Goal: Communication & Community: Answer question/provide support

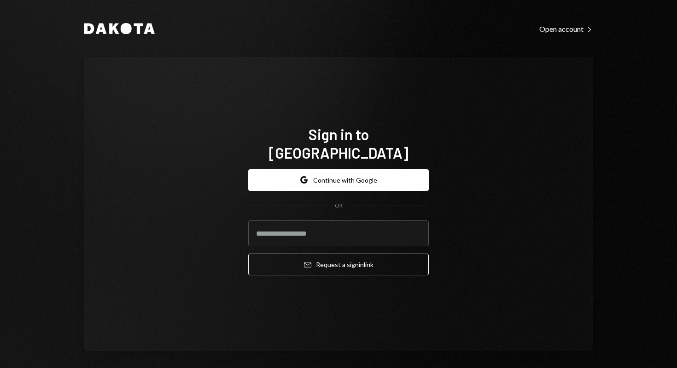
type input "**********"
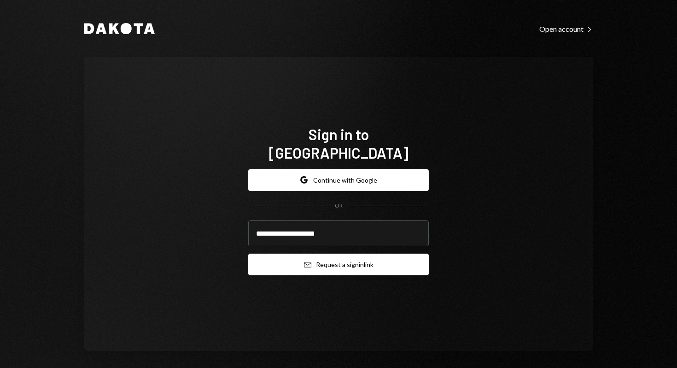
click at [371, 259] on button "Email Request a sign in link" at bounding box center [338, 264] width 181 height 22
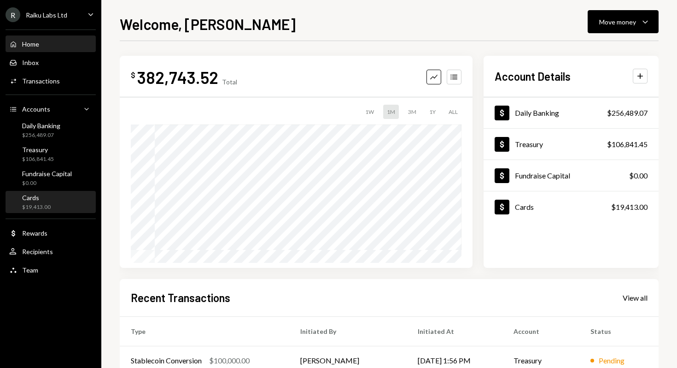
click at [37, 205] on div "$19,413.00" at bounding box center [36, 207] width 29 height 8
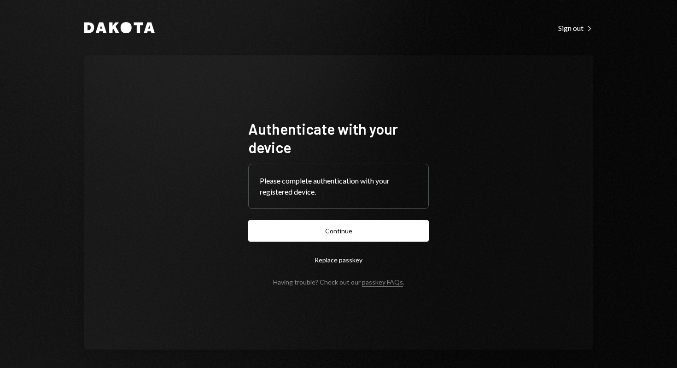
click at [325, 230] on button "Continue" at bounding box center [338, 231] width 181 height 22
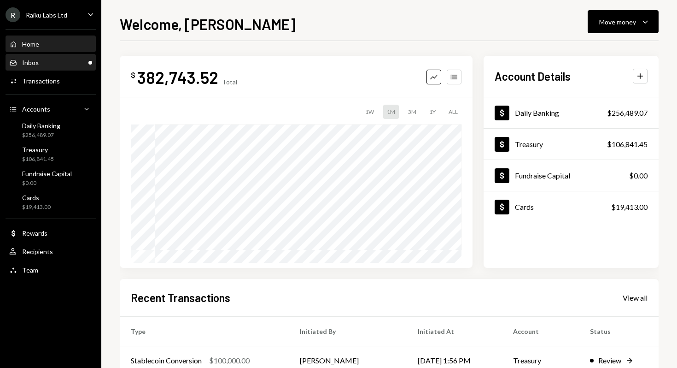
click at [61, 61] on div "Inbox Inbox" at bounding box center [50, 62] width 83 height 8
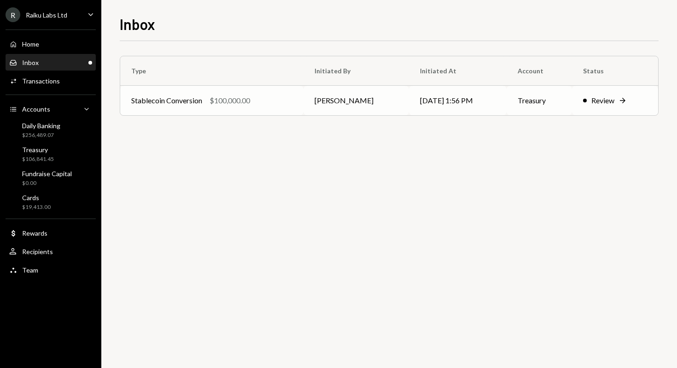
click at [608, 100] on div "Review" at bounding box center [602, 100] width 23 height 11
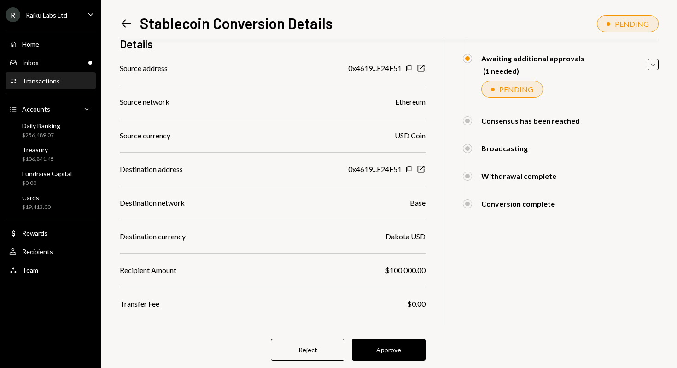
scroll to position [105, 0]
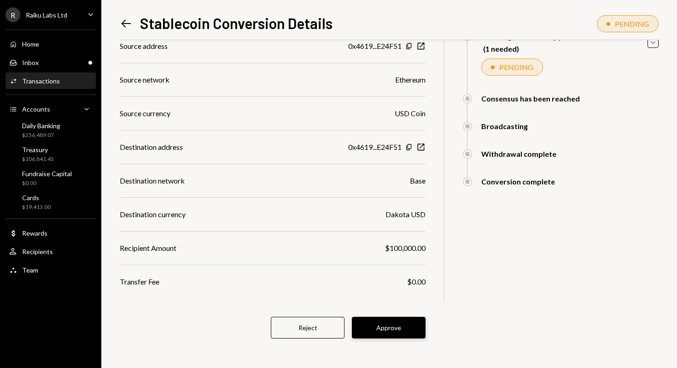
click at [385, 330] on button "Approve" at bounding box center [389, 327] width 74 height 22
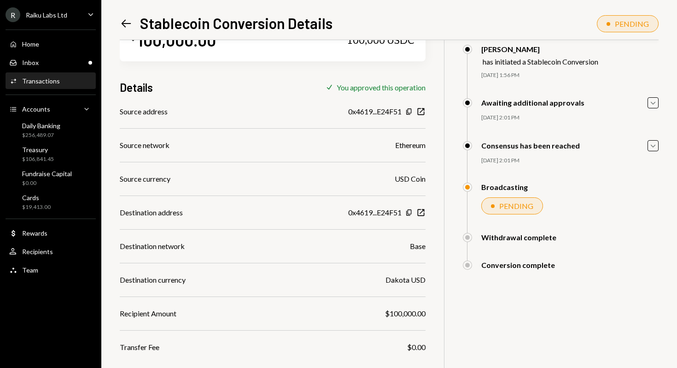
scroll to position [40, 0]
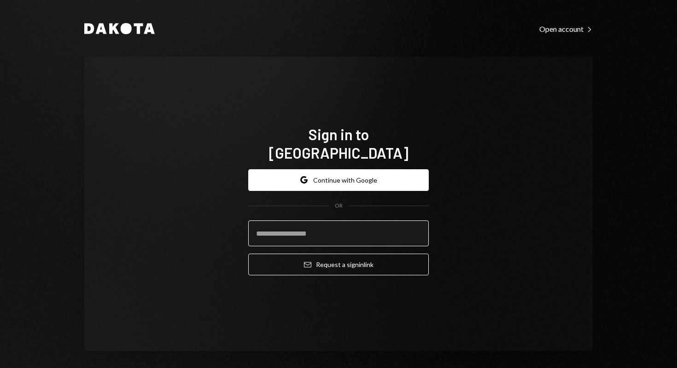
click at [344, 227] on input "email" at bounding box center [338, 233] width 181 height 26
paste input "**********"
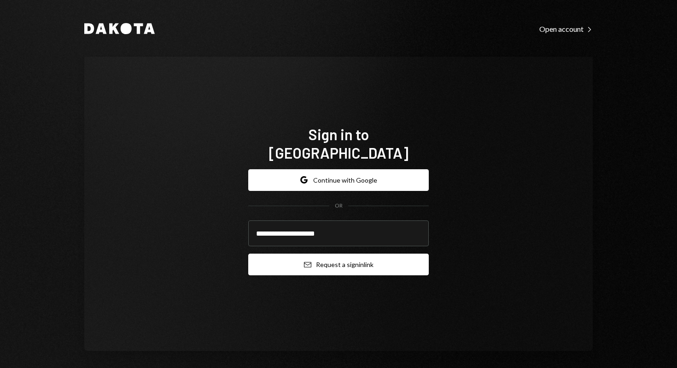
type input "**********"
click at [354, 255] on button "Email Request a sign in link" at bounding box center [338, 264] width 181 height 22
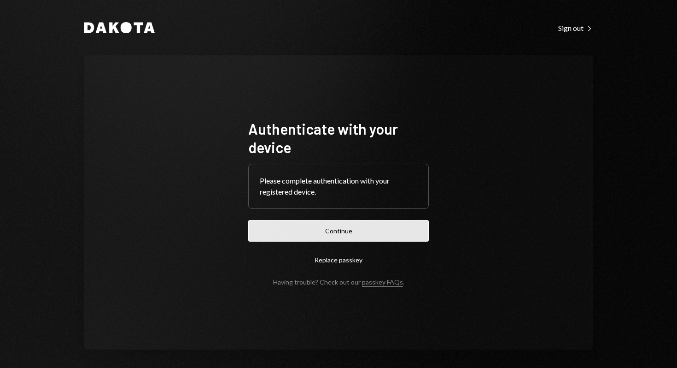
click at [358, 232] on button "Continue" at bounding box center [338, 231] width 181 height 22
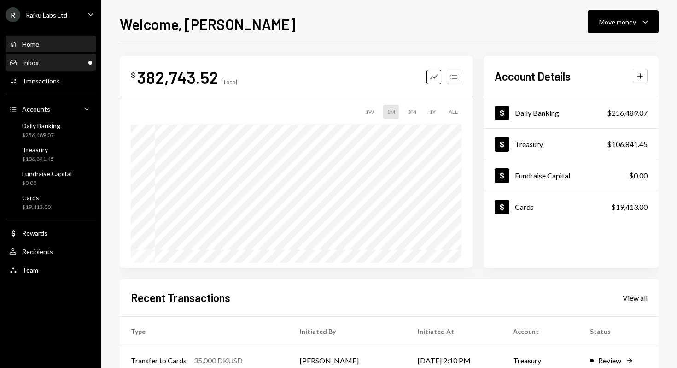
click at [42, 62] on div "Inbox Inbox" at bounding box center [50, 62] width 83 height 8
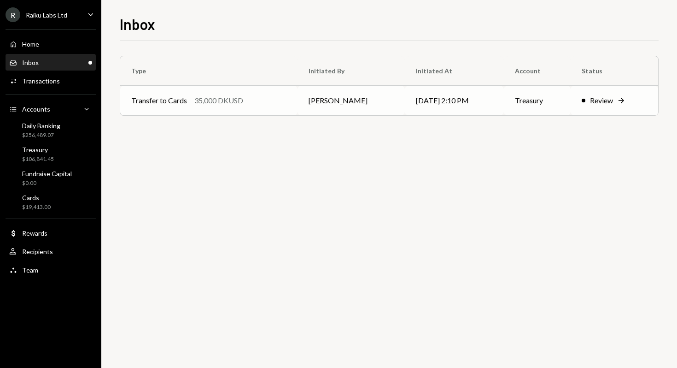
click at [335, 98] on td "[PERSON_NAME]" at bounding box center [351, 100] width 107 height 29
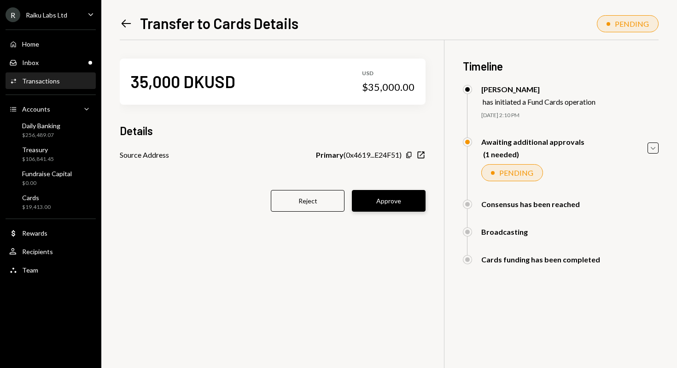
click at [404, 202] on button "Approve" at bounding box center [389, 201] width 74 height 22
